Goal: Book appointment/travel/reservation

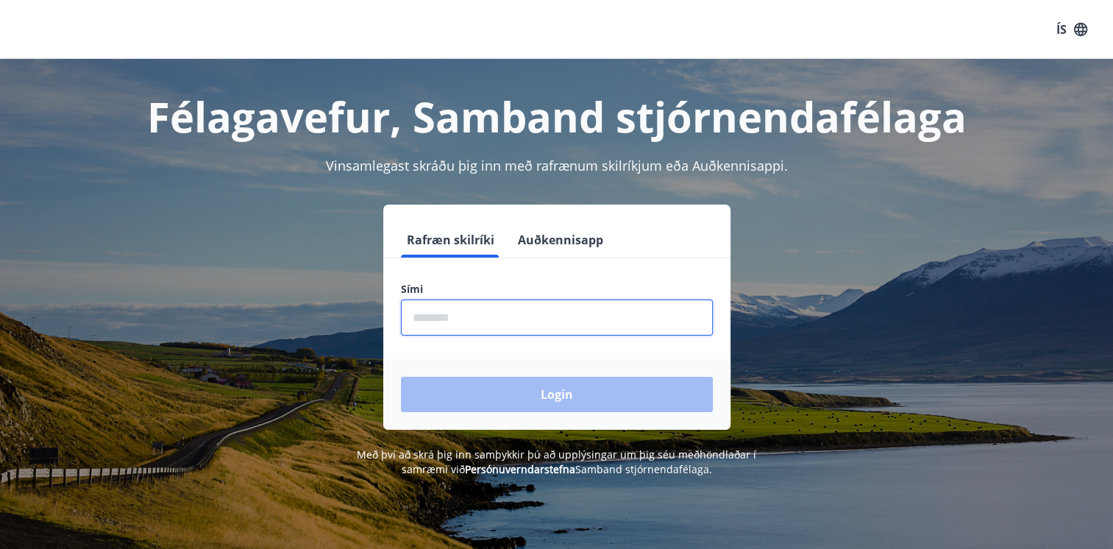
click at [434, 324] on input "phone" at bounding box center [557, 317] width 312 height 36
type input "********"
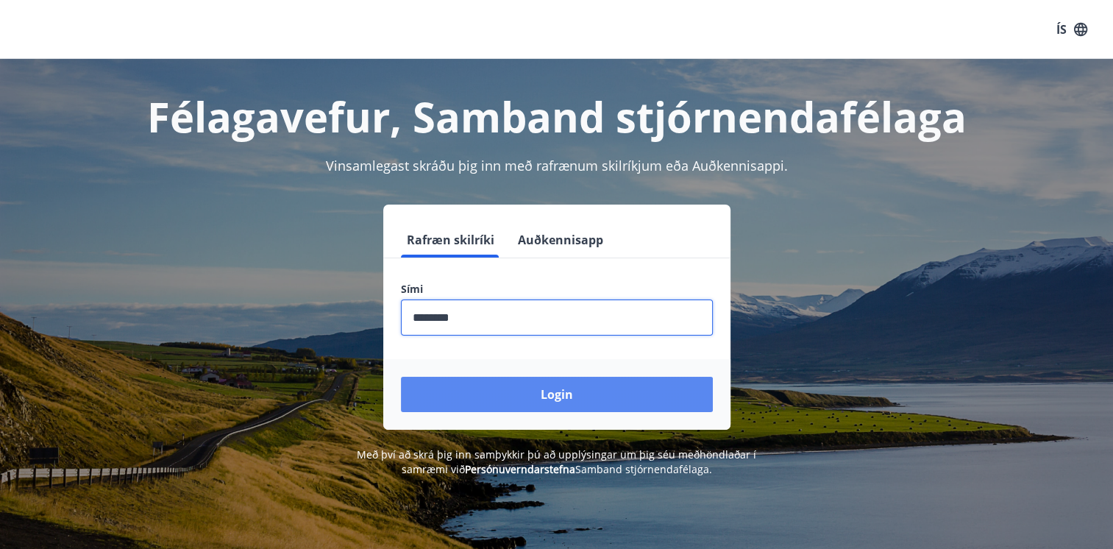
click at [556, 388] on button "Login" at bounding box center [557, 394] width 312 height 35
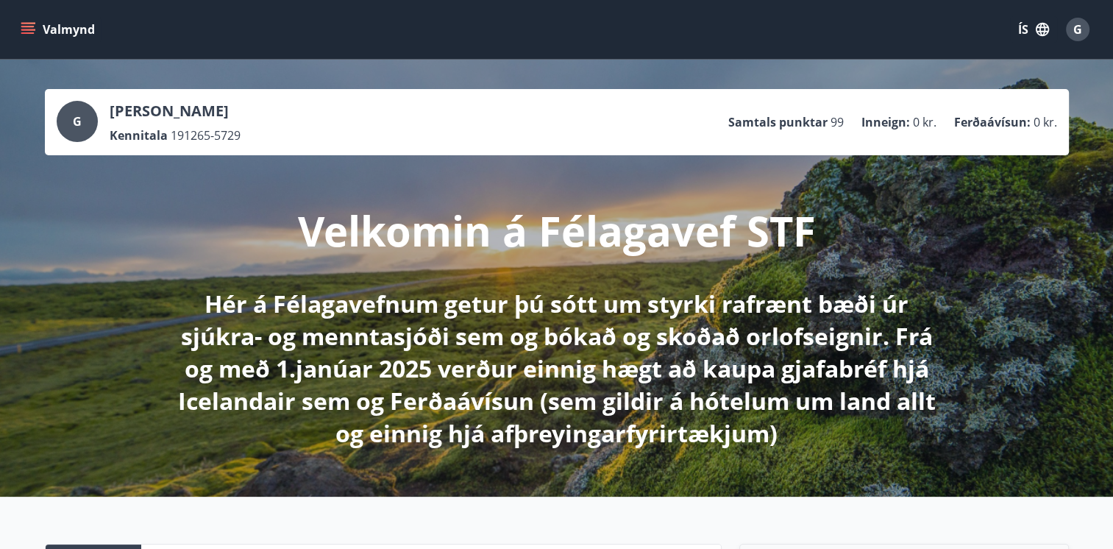
click at [31, 31] on icon "menu" at bounding box center [28, 29] width 15 height 15
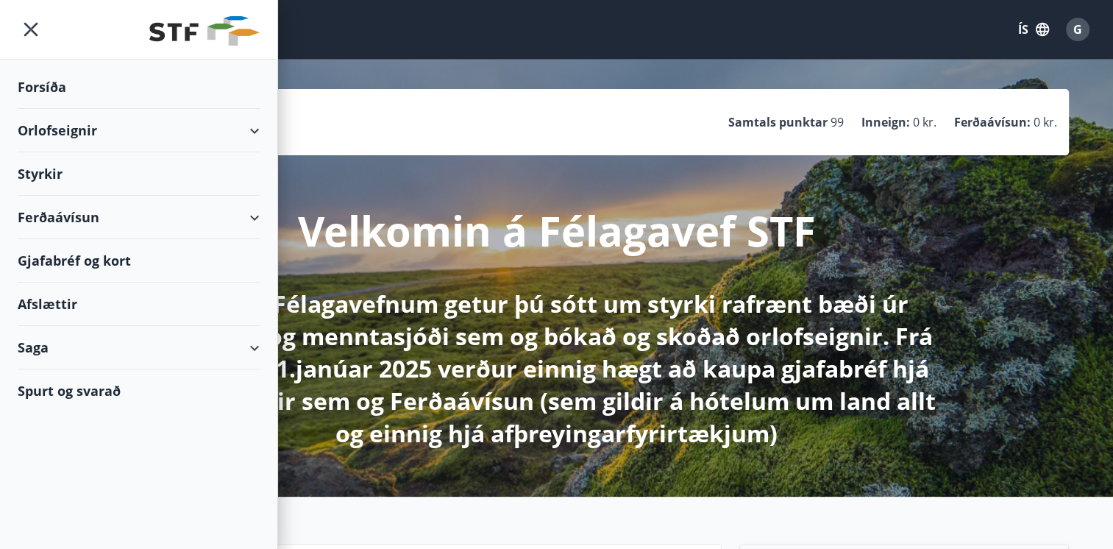
click at [50, 136] on div "Orlofseignir" at bounding box center [139, 130] width 242 height 43
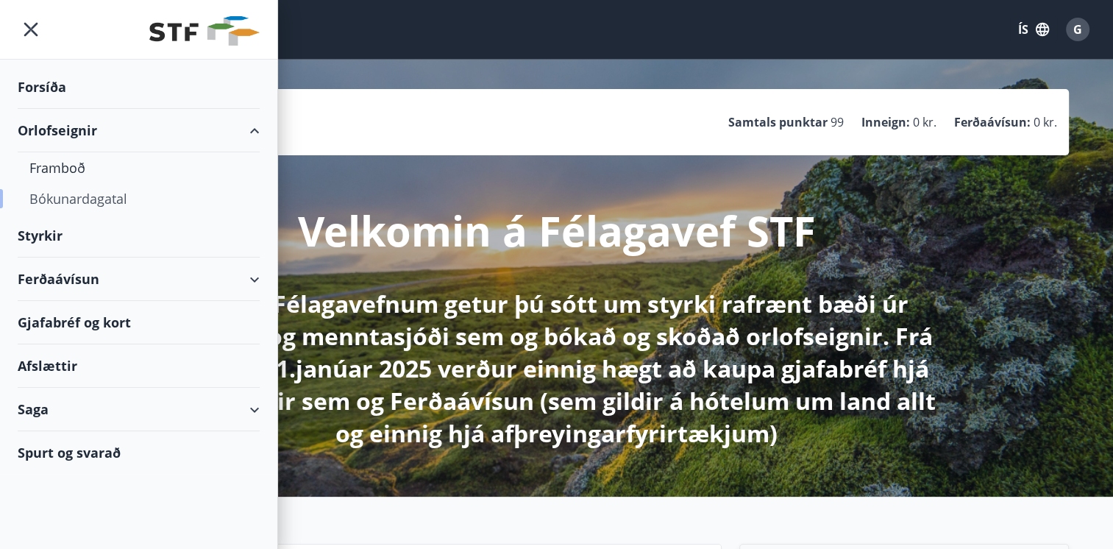
click at [63, 196] on div "Bókunardagatal" at bounding box center [138, 198] width 218 height 31
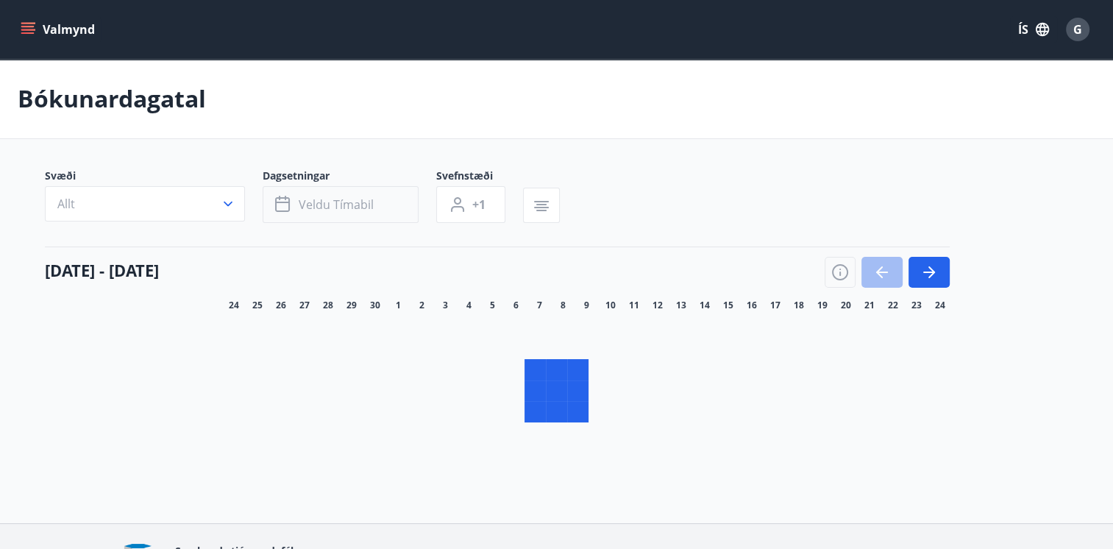
click at [281, 204] on icon "button" at bounding box center [284, 205] width 18 height 18
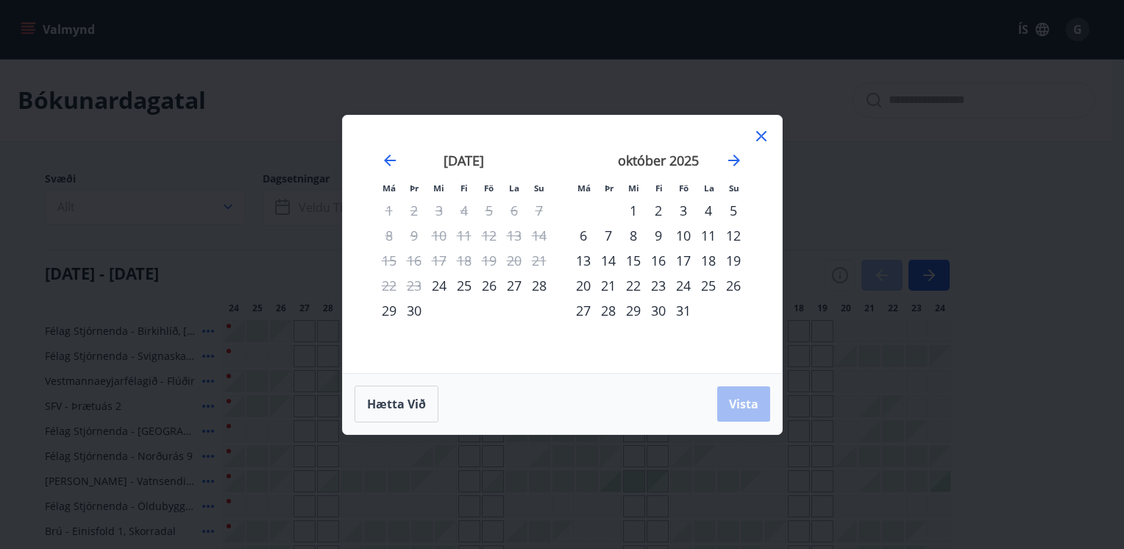
click at [684, 287] on div "24" at bounding box center [683, 285] width 25 height 25
click at [733, 284] on div "26" at bounding box center [733, 285] width 25 height 25
click at [748, 408] on span "Vista" at bounding box center [743, 404] width 29 height 16
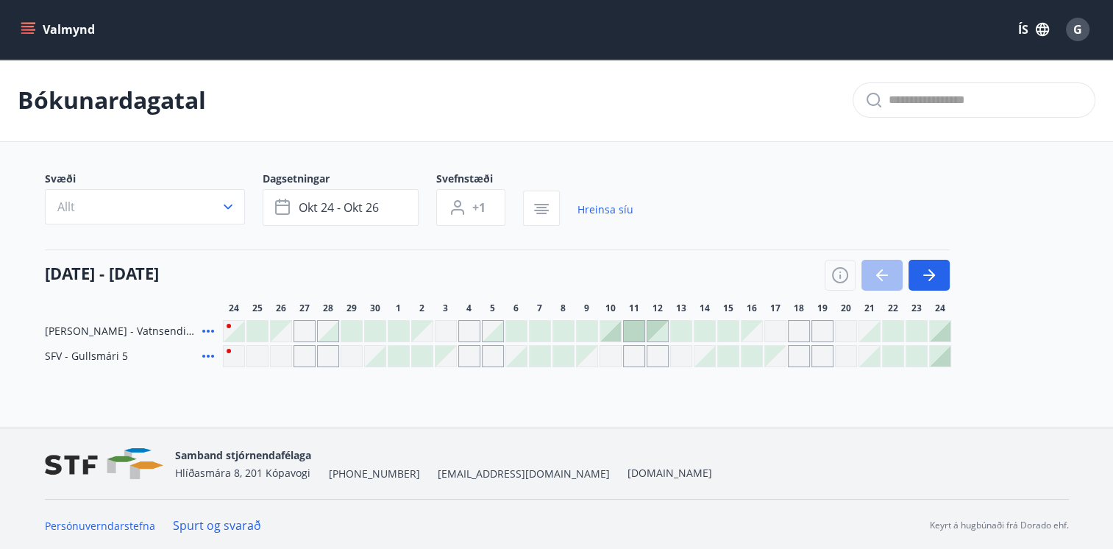
click at [941, 360] on div at bounding box center [940, 356] width 21 height 21
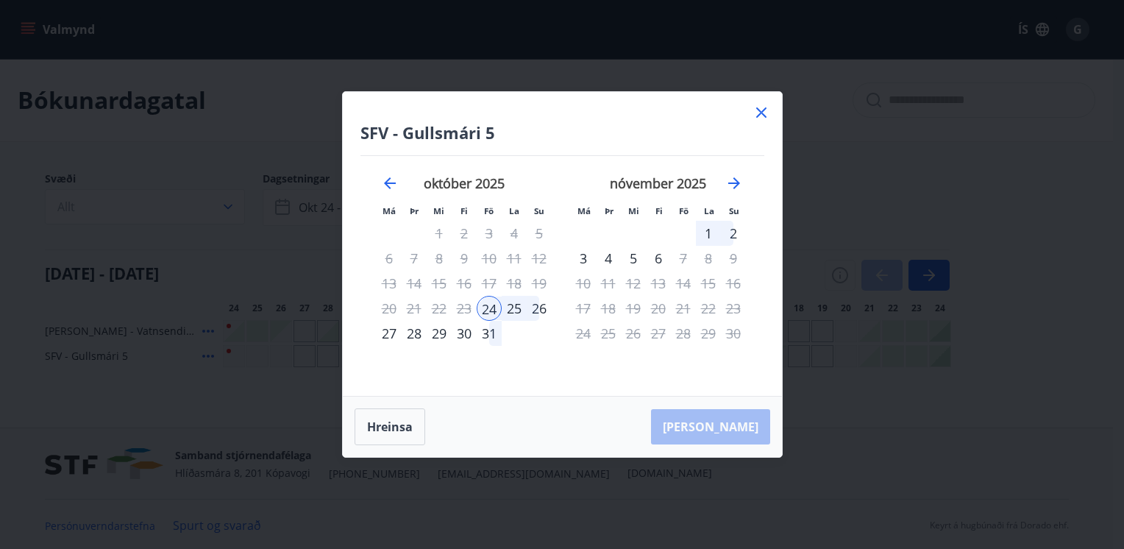
click at [541, 310] on div "26" at bounding box center [539, 308] width 25 height 25
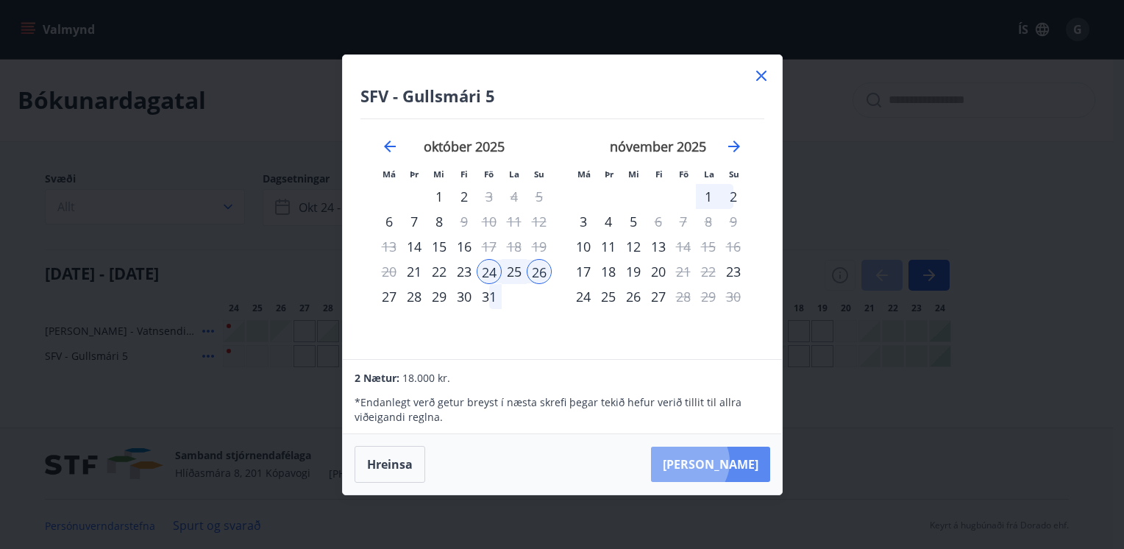
click at [733, 462] on button "[PERSON_NAME]" at bounding box center [710, 463] width 119 height 35
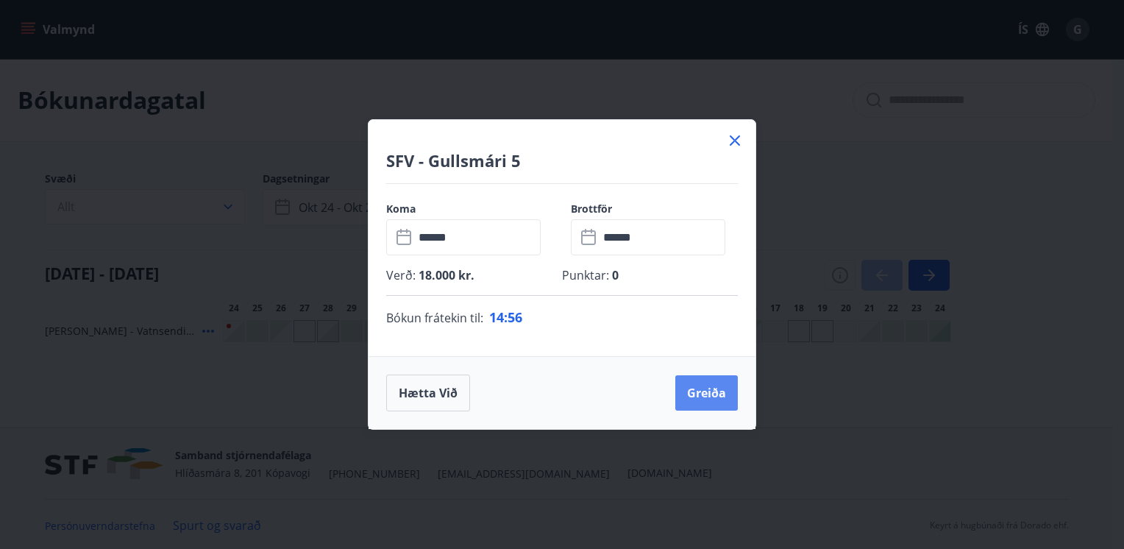
click at [707, 393] on button "Greiða" at bounding box center [706, 392] width 63 height 35
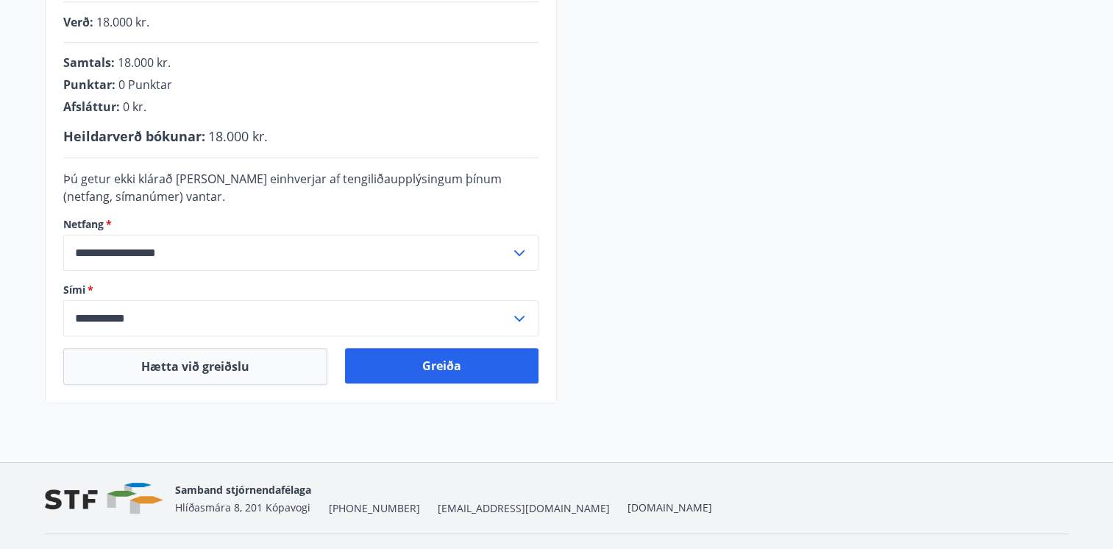
scroll to position [406, 0]
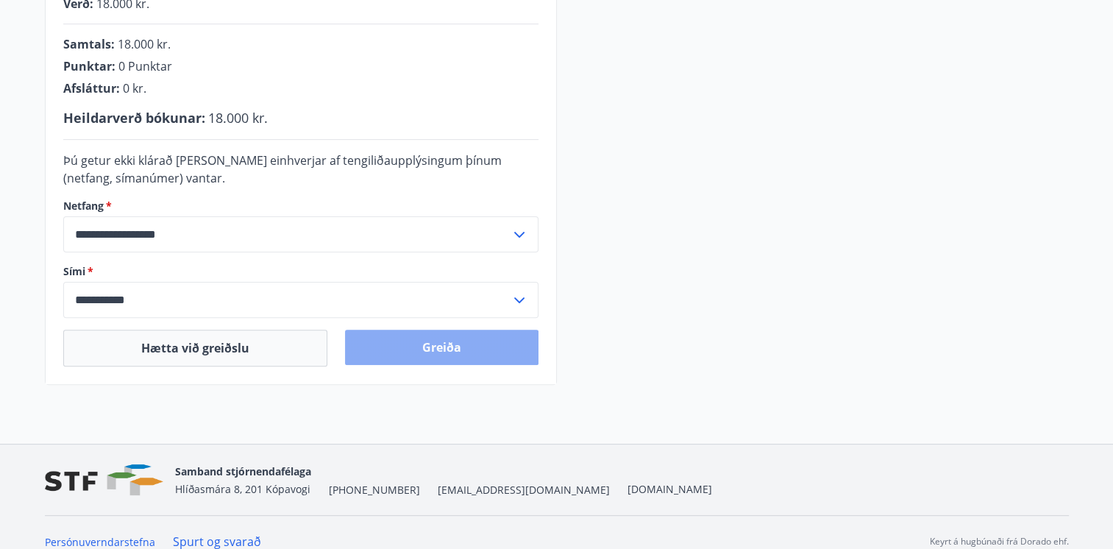
click at [459, 343] on button "Greiða" at bounding box center [441, 346] width 193 height 35
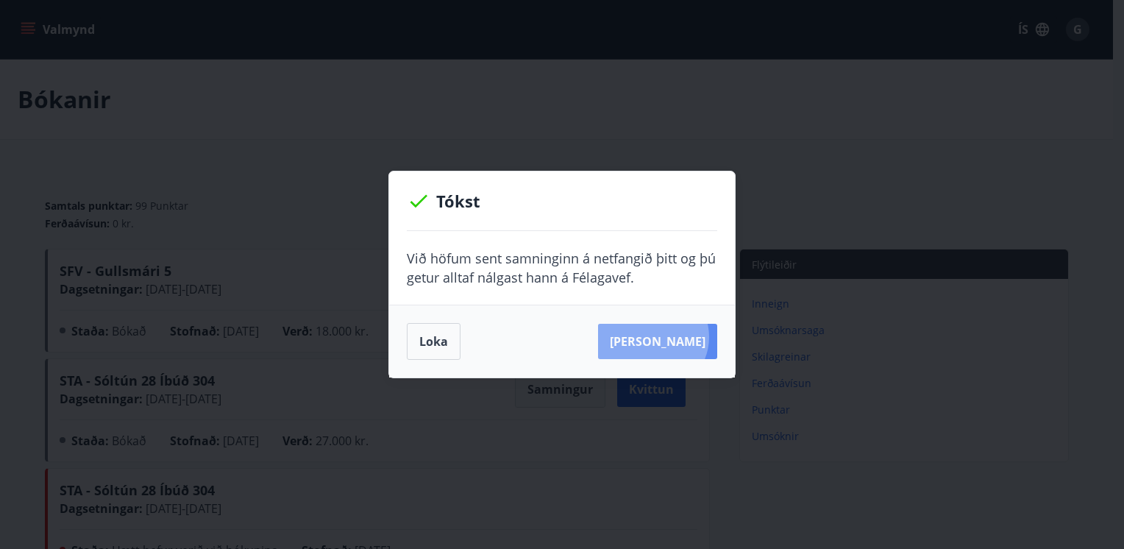
click at [677, 338] on button "Sjá samning" at bounding box center [657, 341] width 119 height 35
click at [432, 343] on button "Loka" at bounding box center [434, 341] width 54 height 37
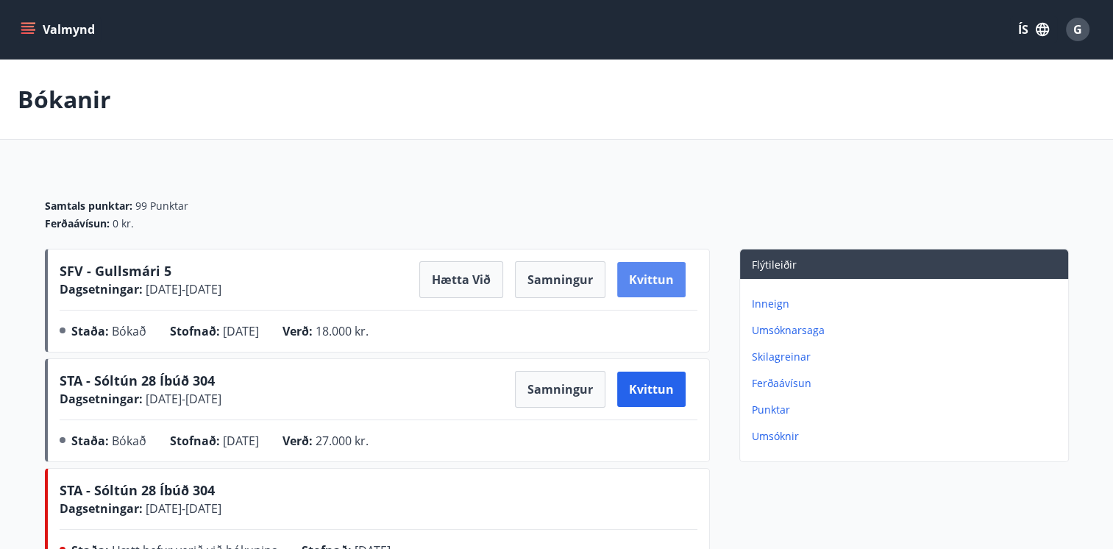
click at [642, 282] on button "Kvittun" at bounding box center [651, 279] width 68 height 35
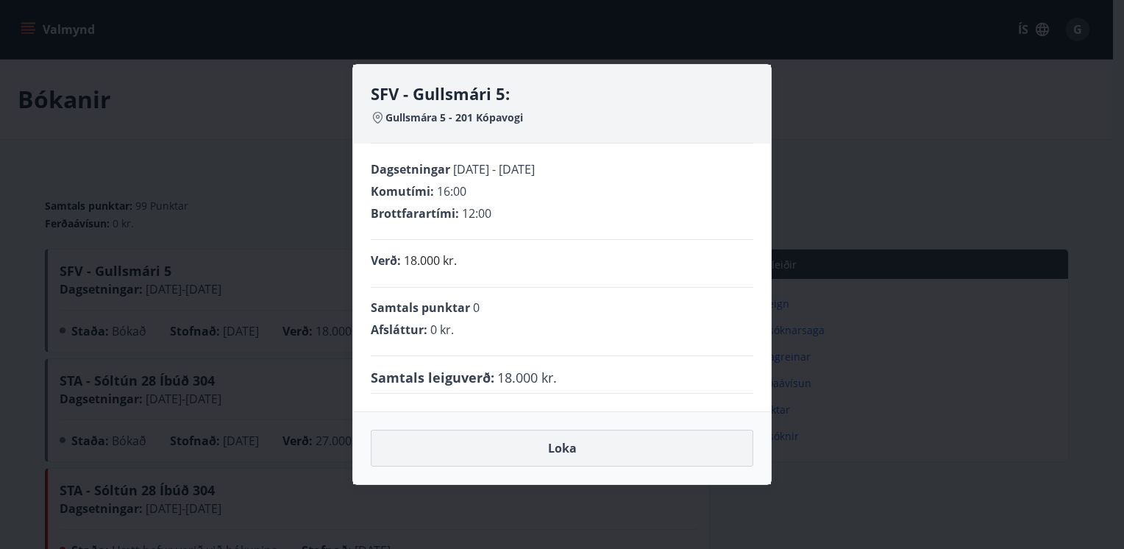
click at [561, 448] on button "Loka" at bounding box center [562, 448] width 382 height 37
